Goal: Task Accomplishment & Management: Use online tool/utility

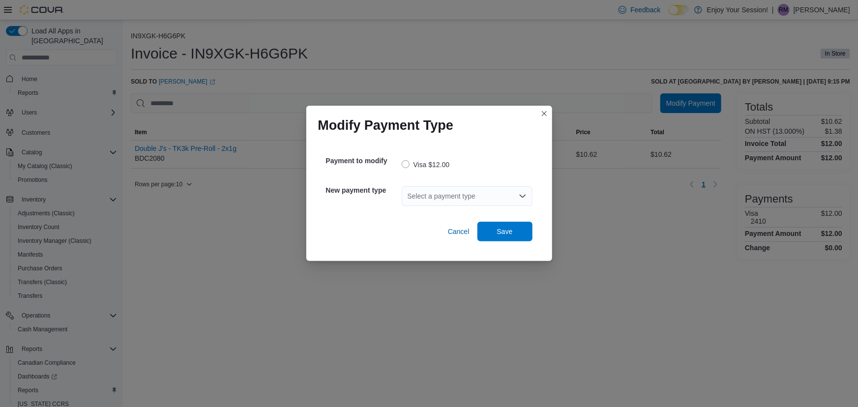
click at [471, 195] on div "Select a payment type" at bounding box center [467, 196] width 131 height 20
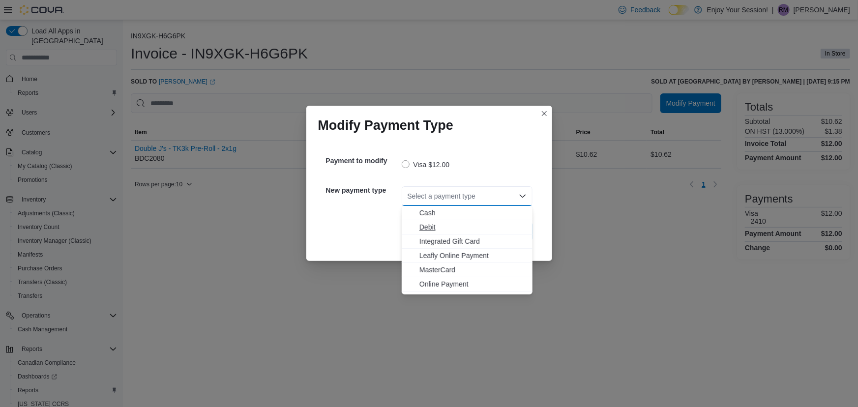
click at [437, 225] on span "Debit" at bounding box center [472, 227] width 107 height 10
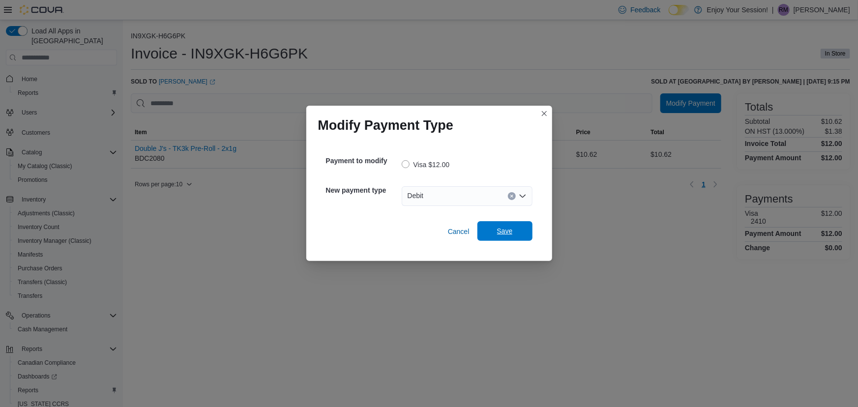
click at [499, 221] on div "Cancel Save" at bounding box center [429, 228] width 206 height 28
click at [491, 227] on span "Save" at bounding box center [504, 231] width 43 height 20
